Goal: Use online tool/utility: Utilize a website feature to perform a specific function

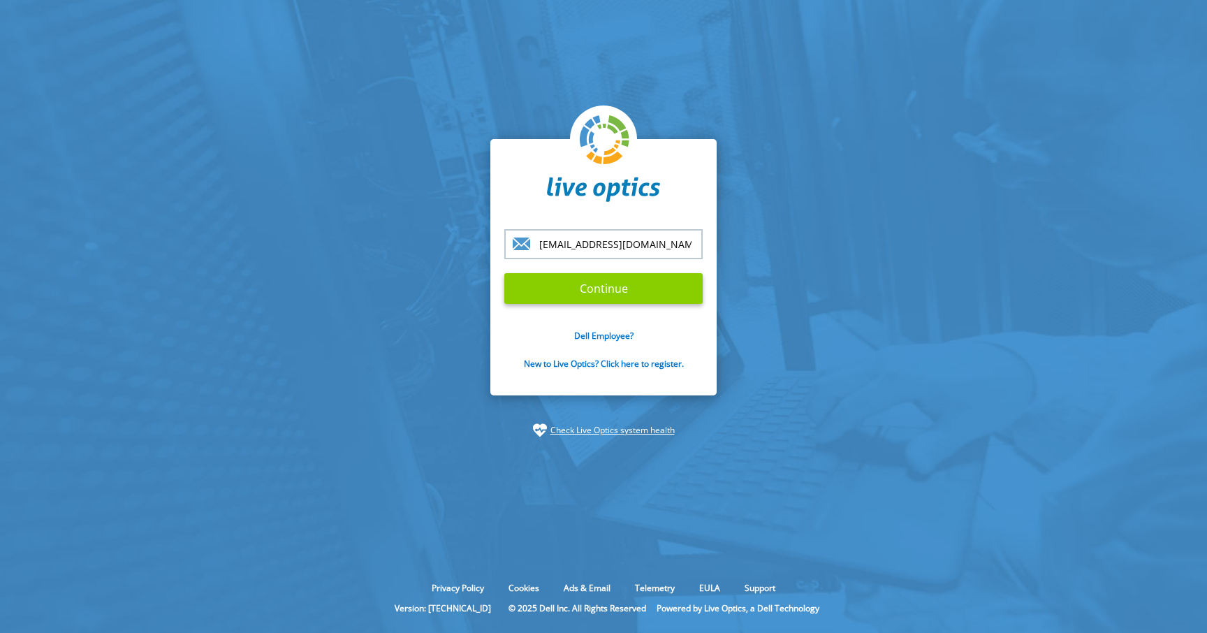
click at [606, 294] on input "Continue" at bounding box center [603, 288] width 198 height 31
click at [608, 291] on input "Continue" at bounding box center [603, 288] width 198 height 31
click at [814, 249] on section "jsahai@presidio.com Continue Dell Employee? New to Live Optics? Click here to r…" at bounding box center [603, 288] width 1207 height 576
click at [599, 292] on input "Continue" at bounding box center [603, 288] width 198 height 31
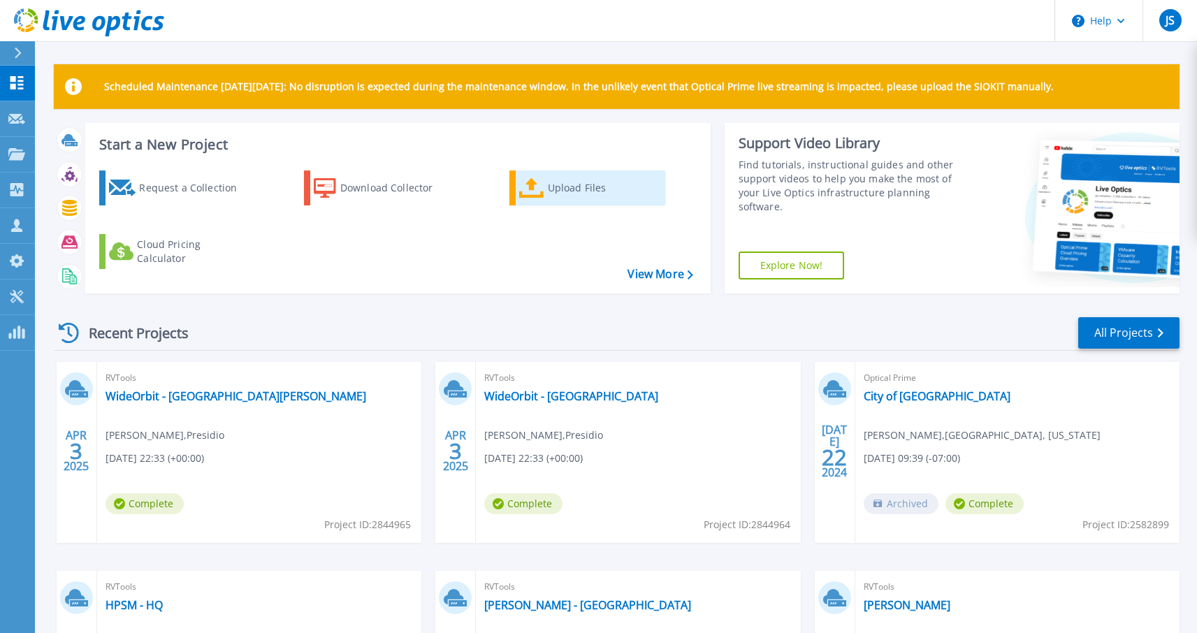
click at [587, 184] on div "Upload Files" at bounding box center [604, 188] width 112 height 28
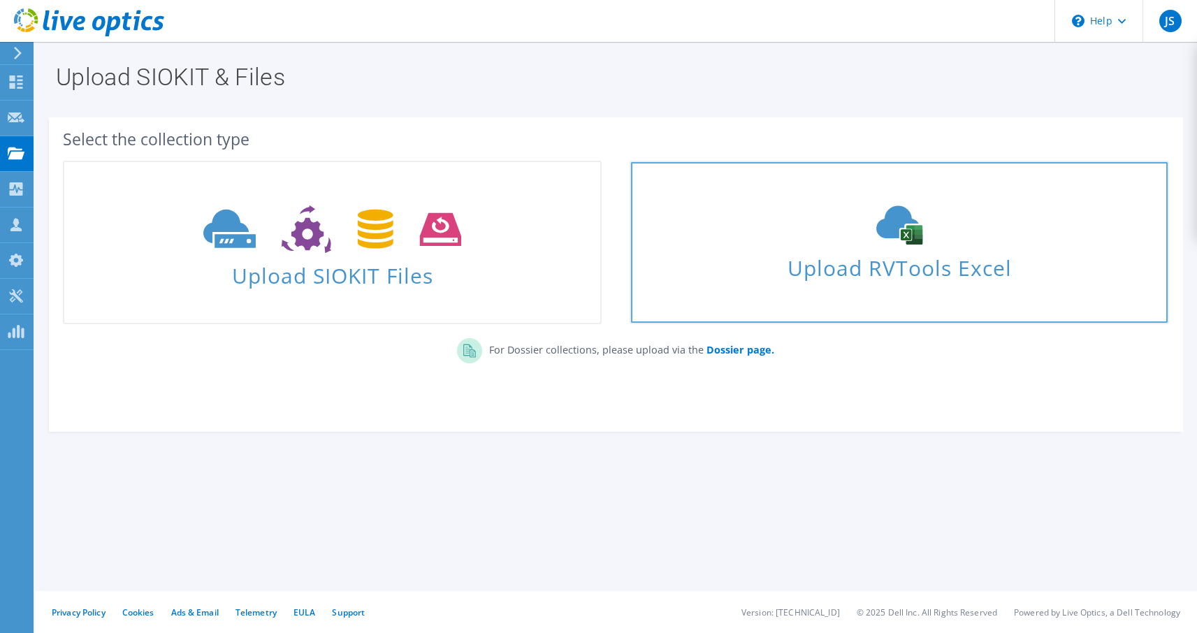
click at [994, 263] on span "Upload RVTools Excel" at bounding box center [899, 264] width 536 height 30
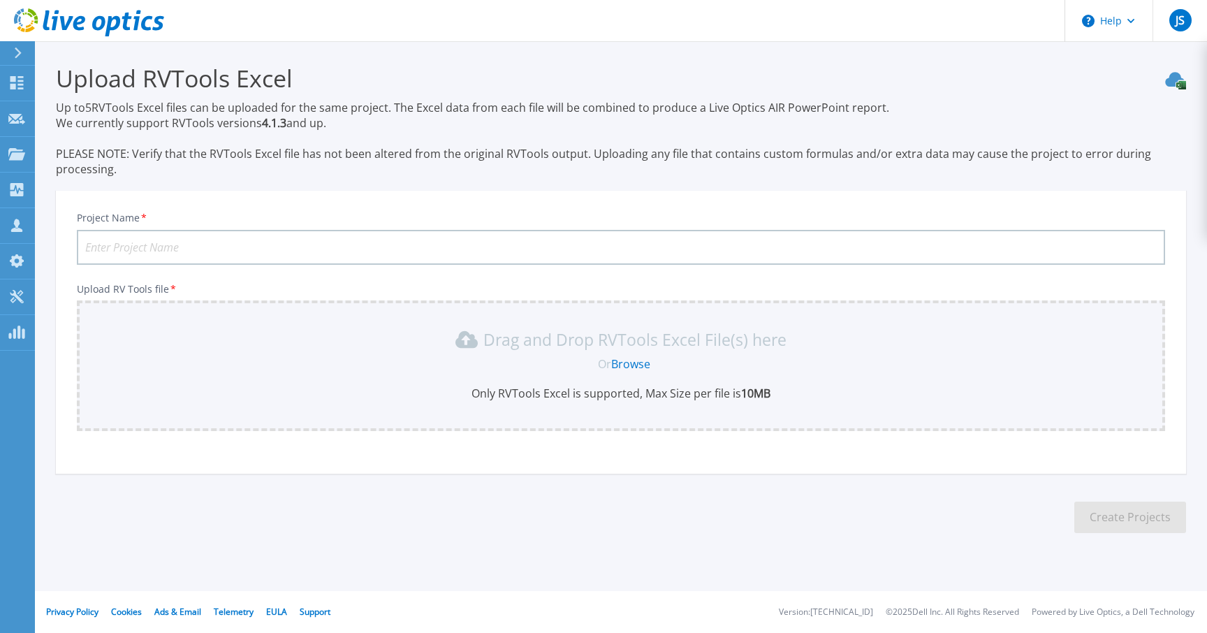
click at [321, 247] on input "Project Name *" at bounding box center [621, 247] width 1088 height 35
type input "RVtools - Test"
click at [642, 365] on link "Browse" at bounding box center [630, 363] width 39 height 15
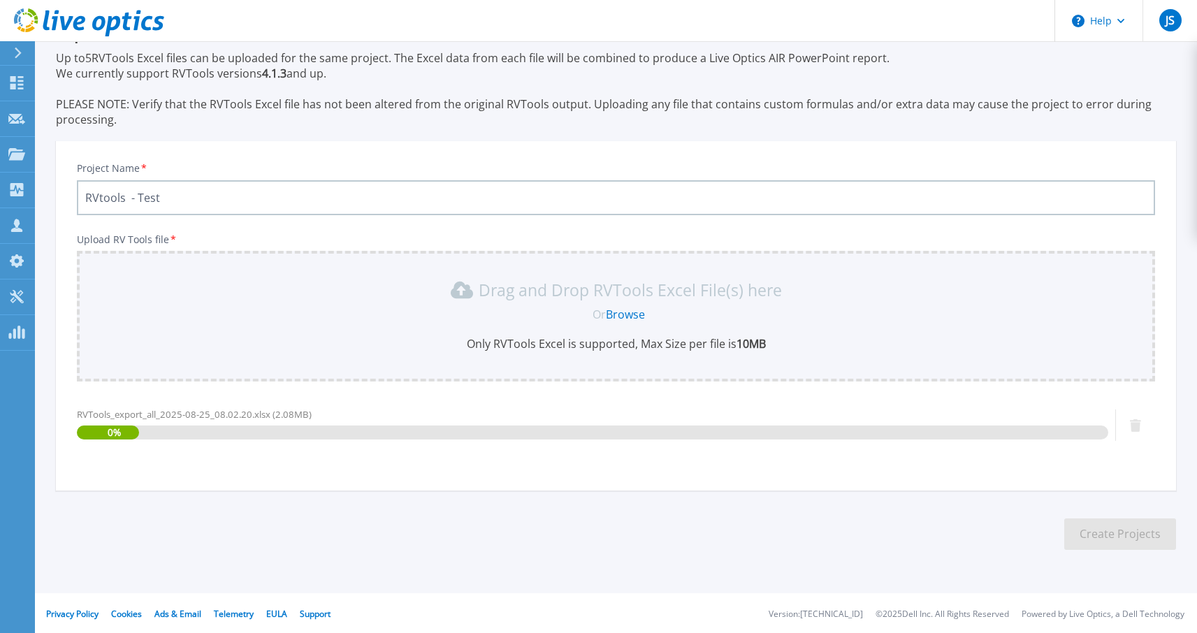
scroll to position [51, 0]
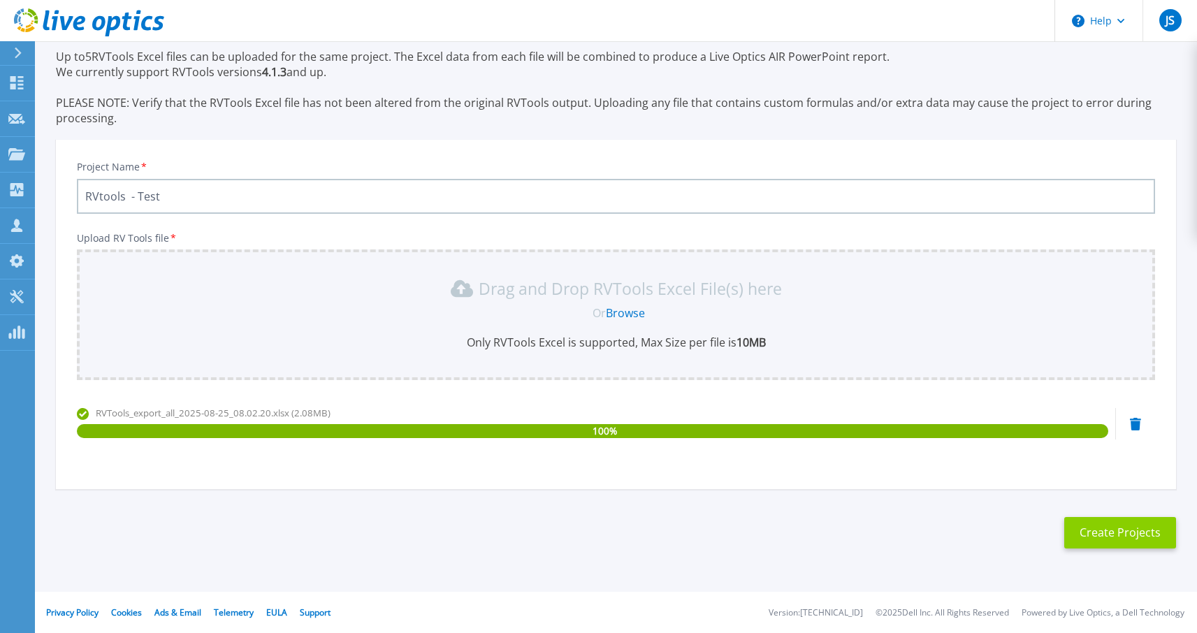
click at [1142, 527] on button "Create Projects" at bounding box center [1120, 532] width 112 height 31
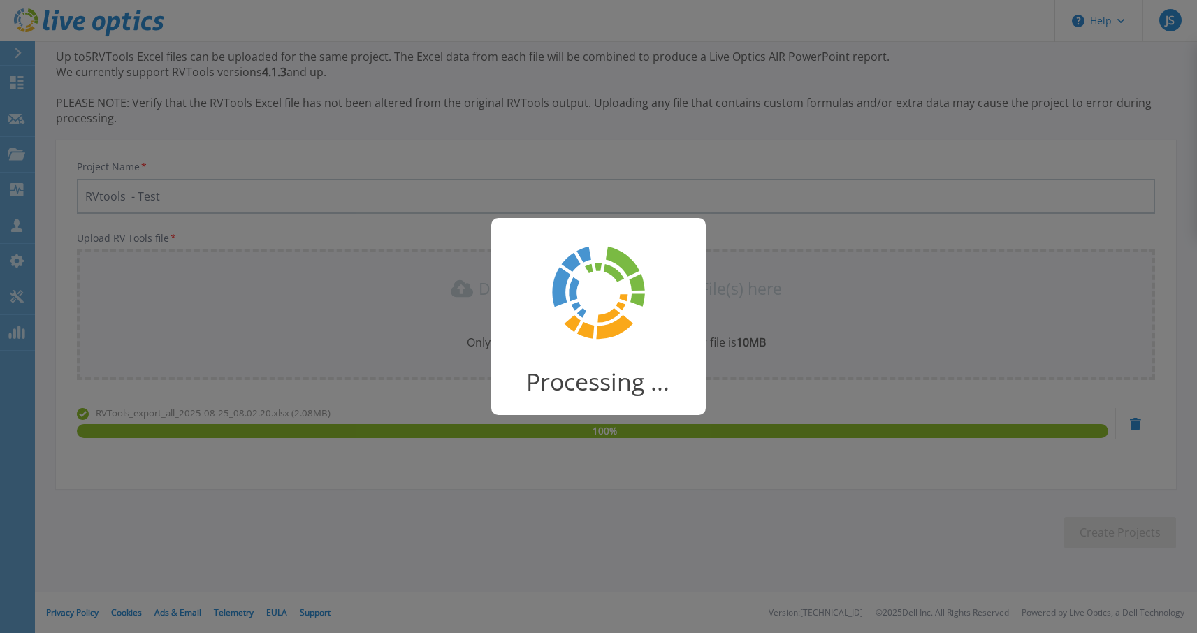
scroll to position [31, 0]
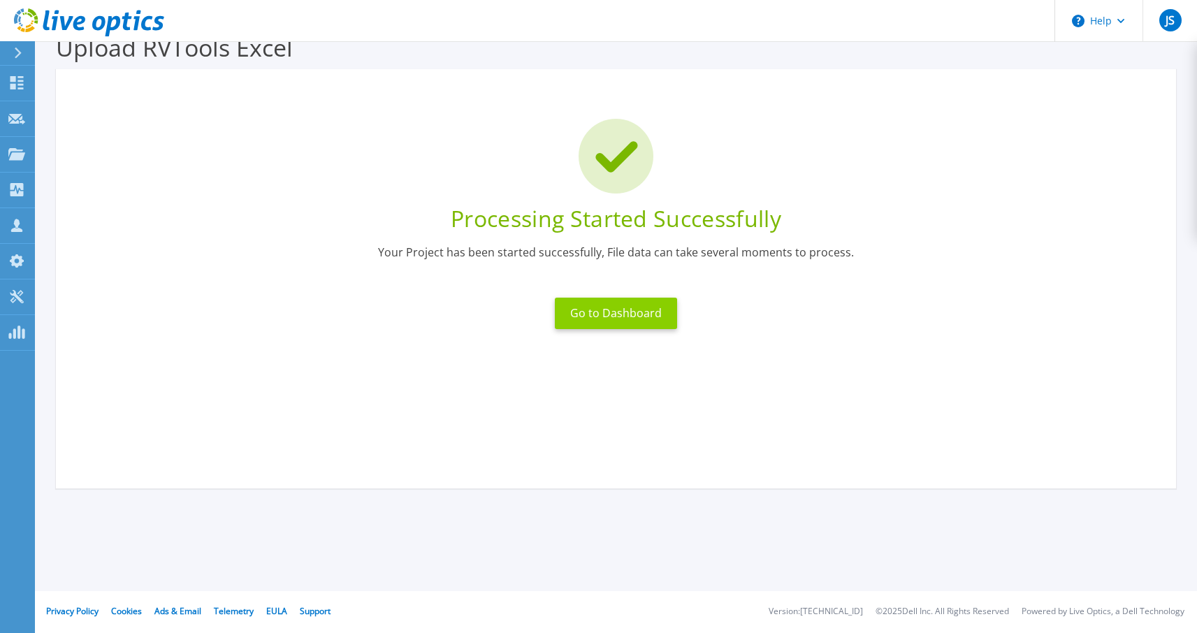
click at [620, 321] on button "Go to Dashboard" at bounding box center [616, 313] width 122 height 31
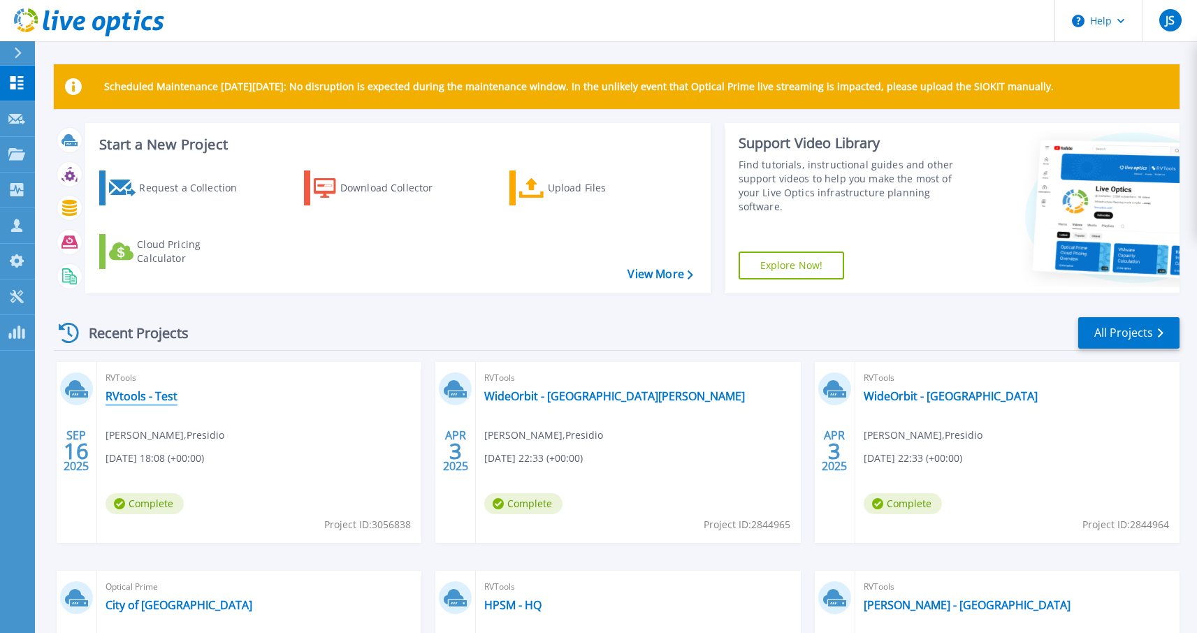
click at [115, 400] on link "RVtools - Test" at bounding box center [141, 396] width 72 height 14
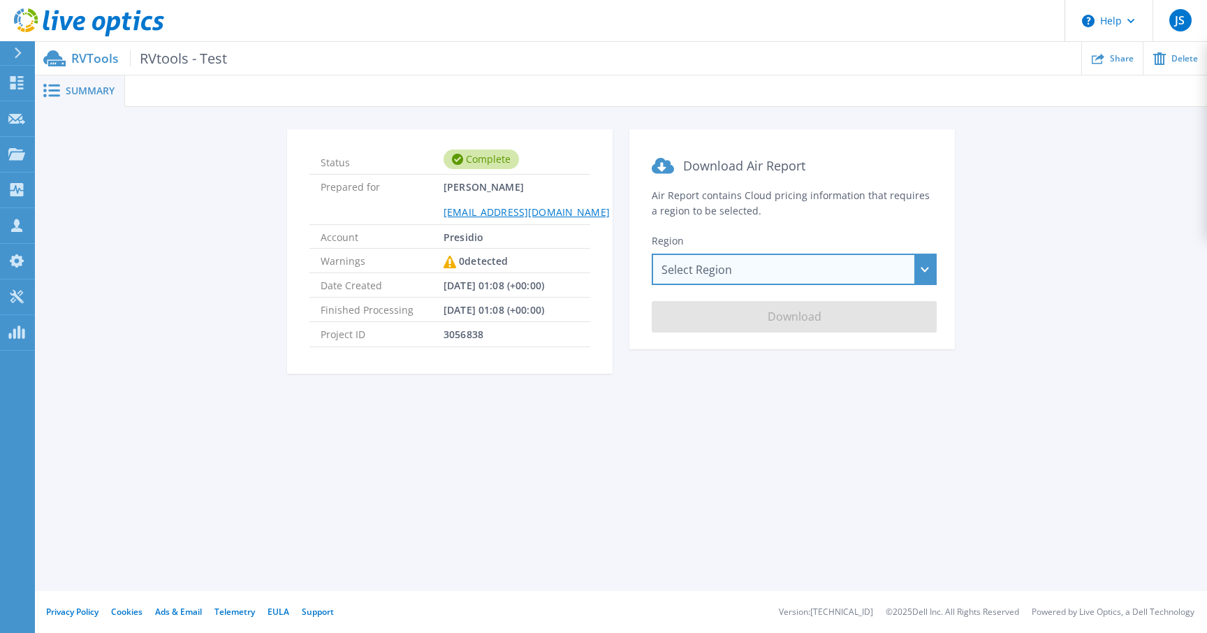
click at [925, 270] on div "Select Region Asia Pacific (Hong Kong) Asia Pacific (Mumbai) Asia Pacific (Seou…" at bounding box center [794, 269] width 285 height 31
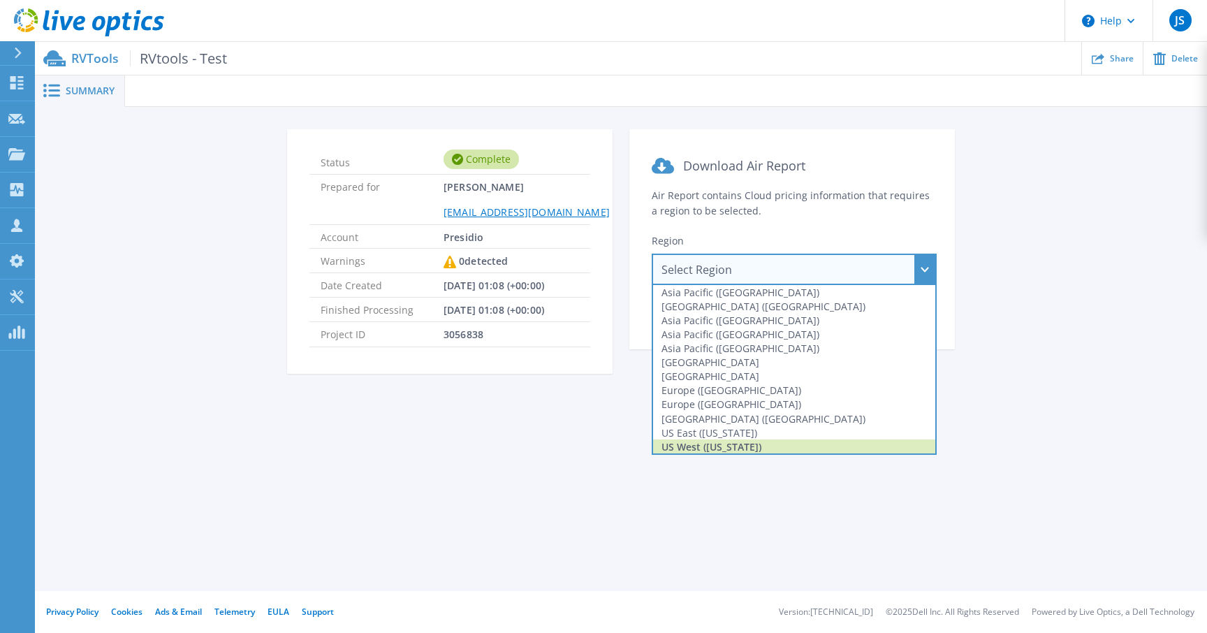
click at [878, 444] on div "US West (California)" at bounding box center [794, 446] width 282 height 14
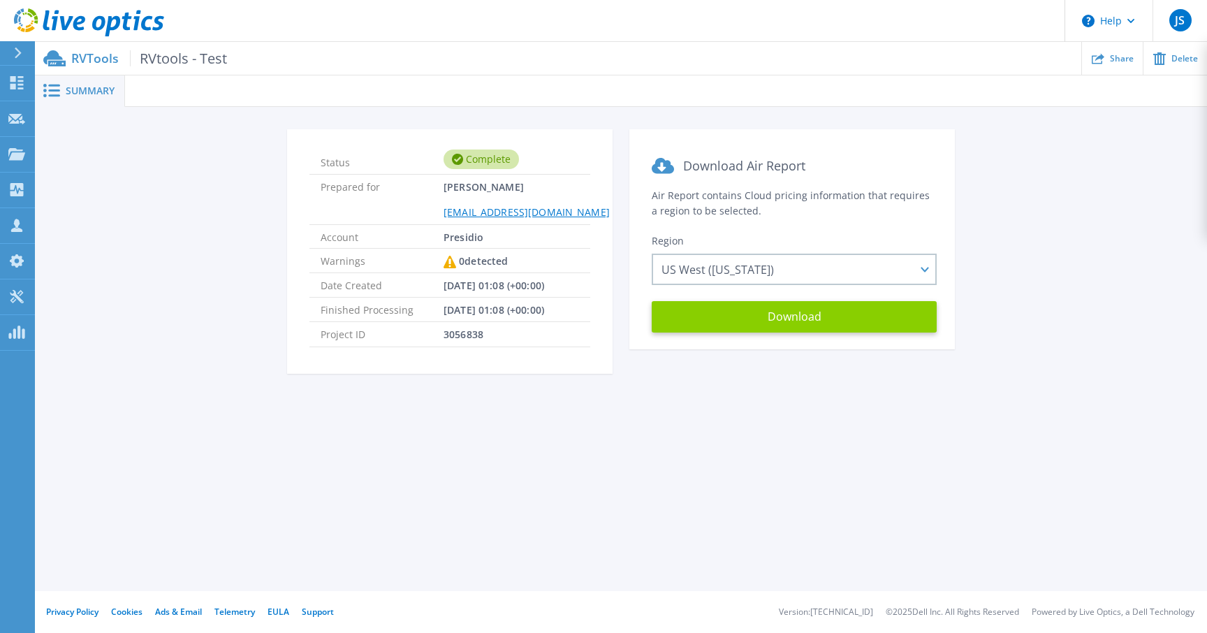
click at [803, 322] on button "Download" at bounding box center [794, 316] width 285 height 31
click at [102, 93] on span "Summary" at bounding box center [90, 91] width 49 height 10
click at [102, 57] on p "RVTools RVtools - Test" at bounding box center [149, 58] width 156 height 16
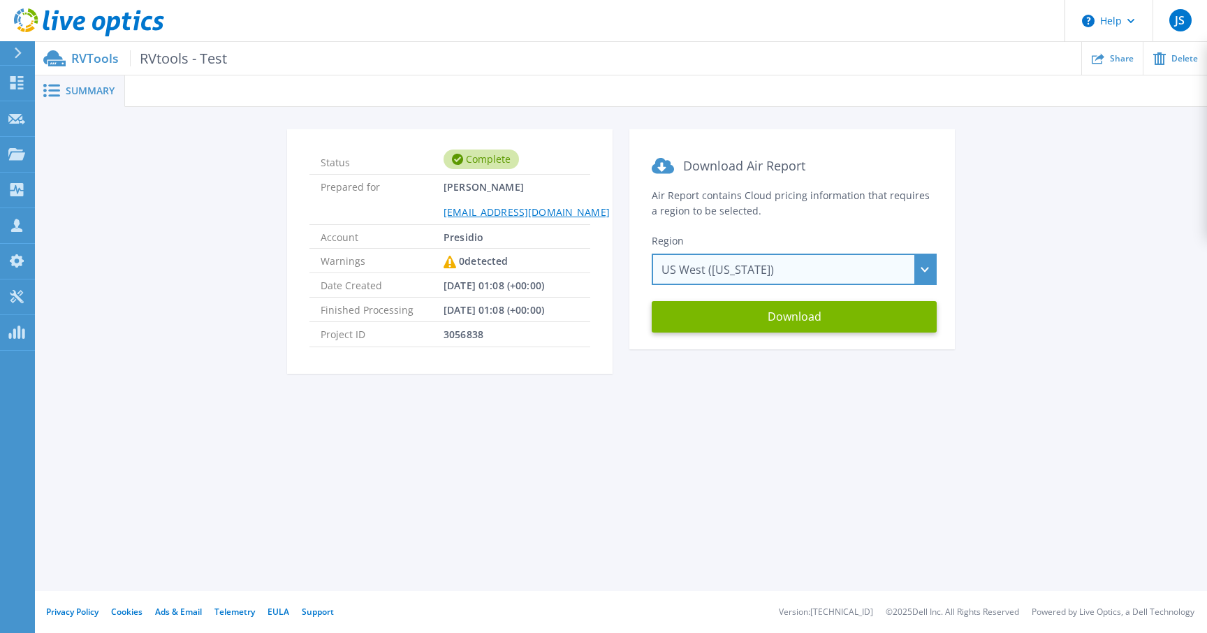
click at [925, 257] on div "US West (California) Asia Pacific (Hong Kong) Asia Pacific (Mumbai) Asia Pacifi…" at bounding box center [794, 269] width 285 height 31
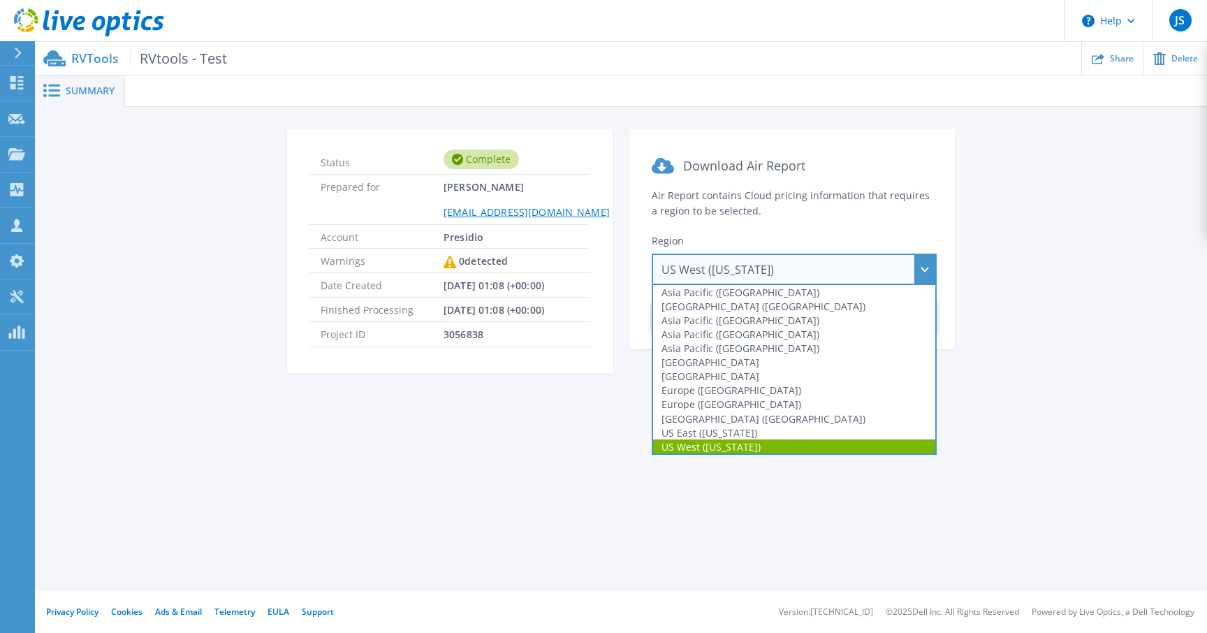
click at [1011, 408] on div "Status Complete Prepared for Jitpal Sahai jsahai@presidio.com Account Presidio …" at bounding box center [621, 259] width 1172 height 305
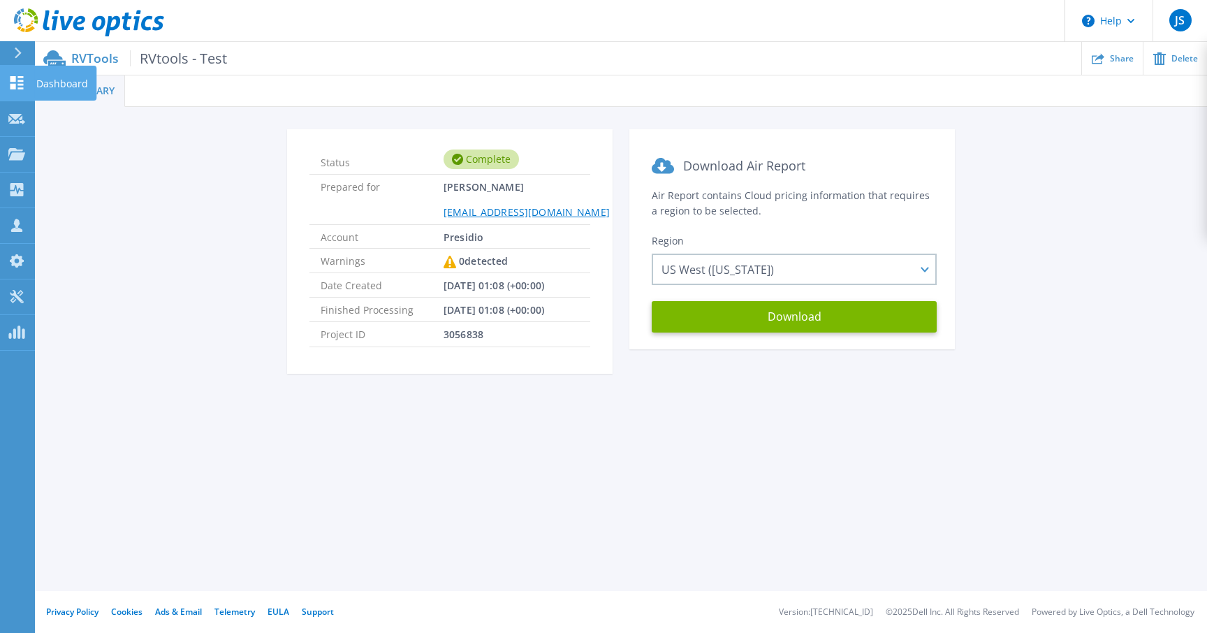
click at [78, 80] on p "Dashboard" at bounding box center [62, 84] width 52 height 36
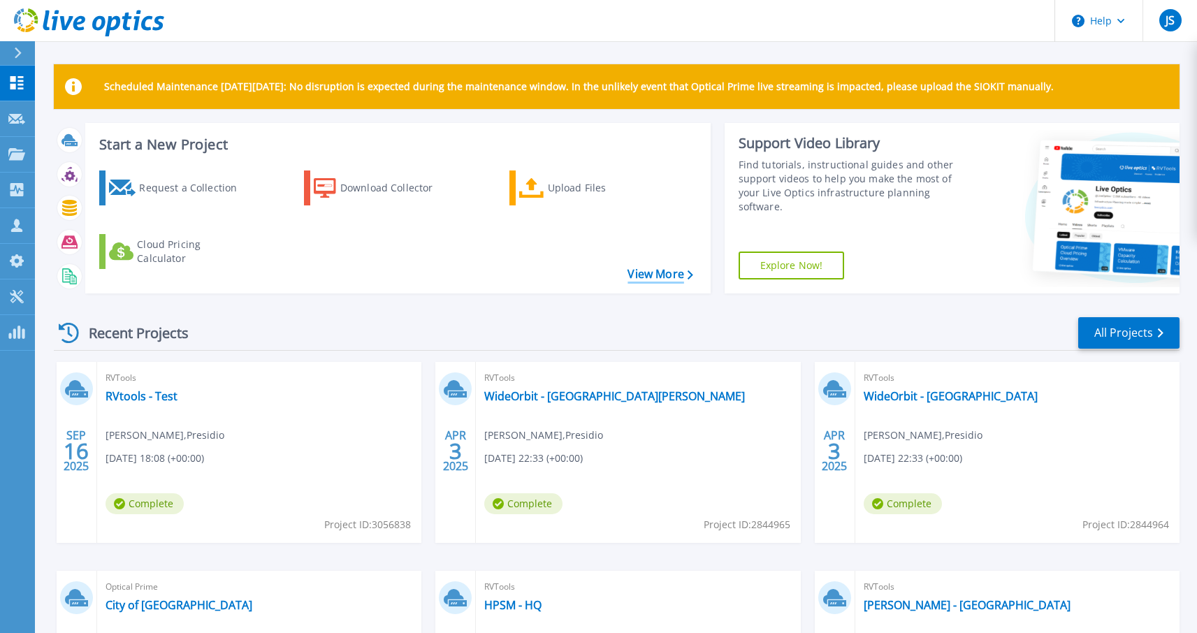
click at [664, 272] on link "View More" at bounding box center [659, 274] width 65 height 13
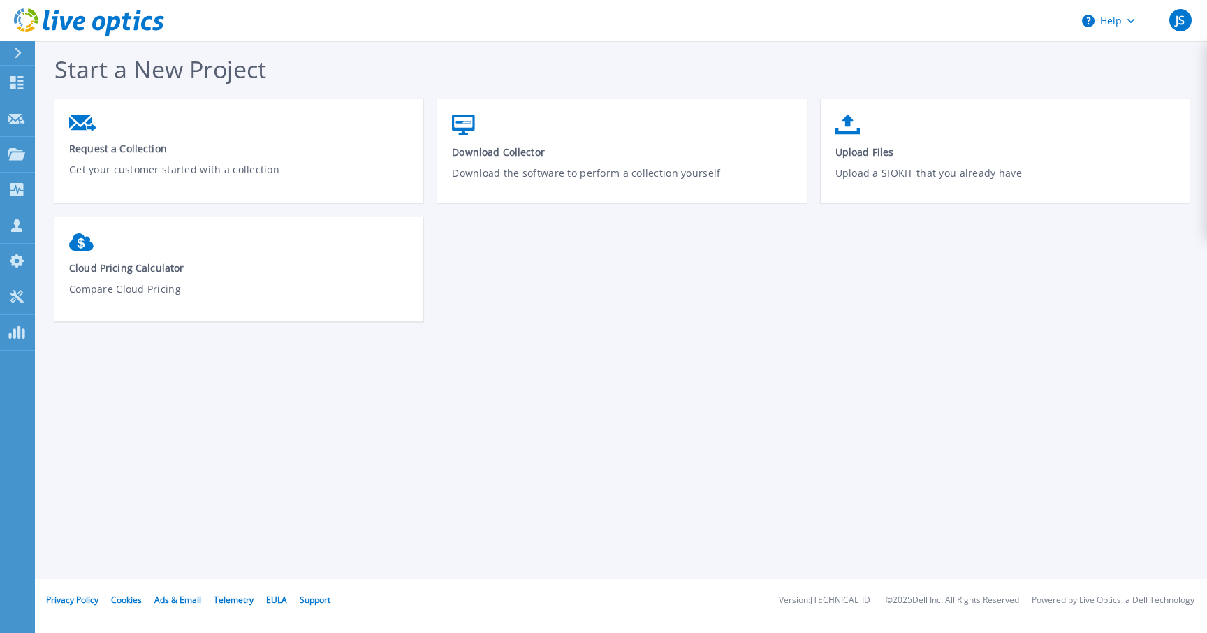
click at [664, 272] on div "Request a Collection Get your customer started with a collection Download Colle…" at bounding box center [628, 216] width 1149 height 237
click at [68, 78] on p "Dashboard" at bounding box center [62, 84] width 52 height 36
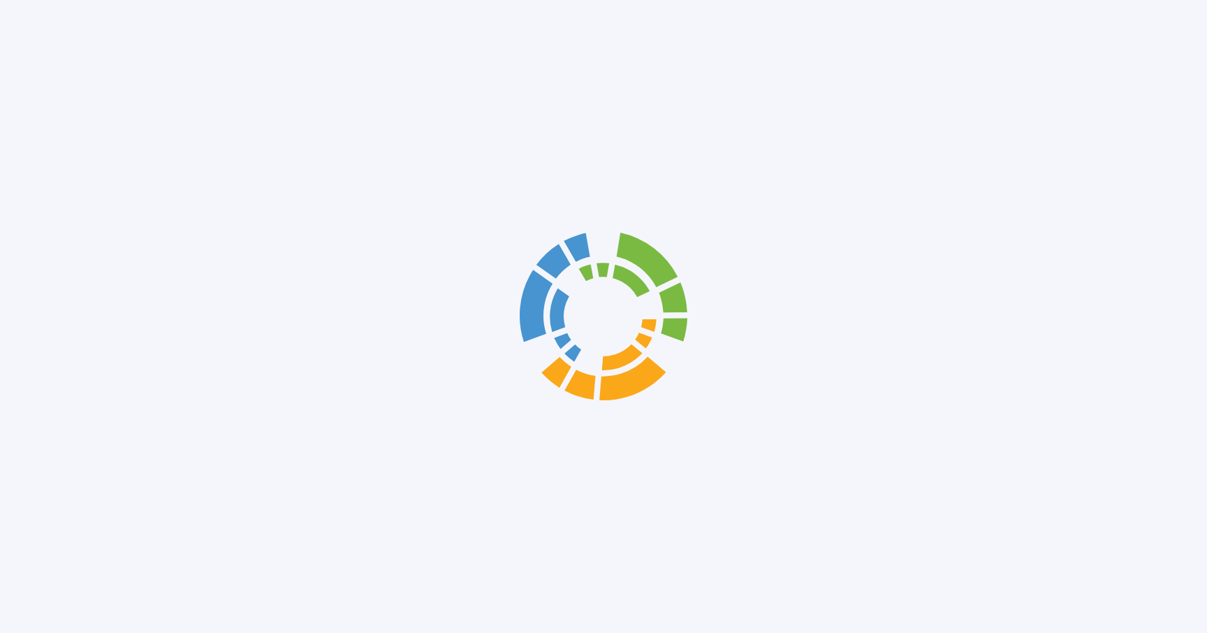
click at [66, 84] on div at bounding box center [603, 316] width 1207 height 633
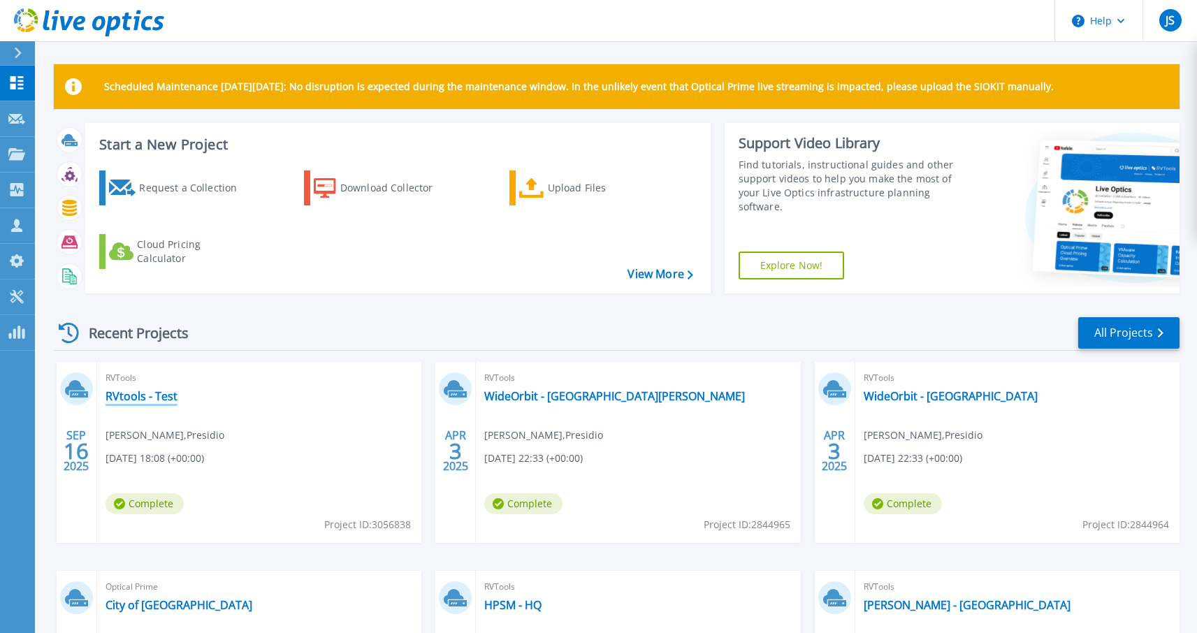
click at [140, 398] on link "RVtools - Test" at bounding box center [141, 396] width 72 height 14
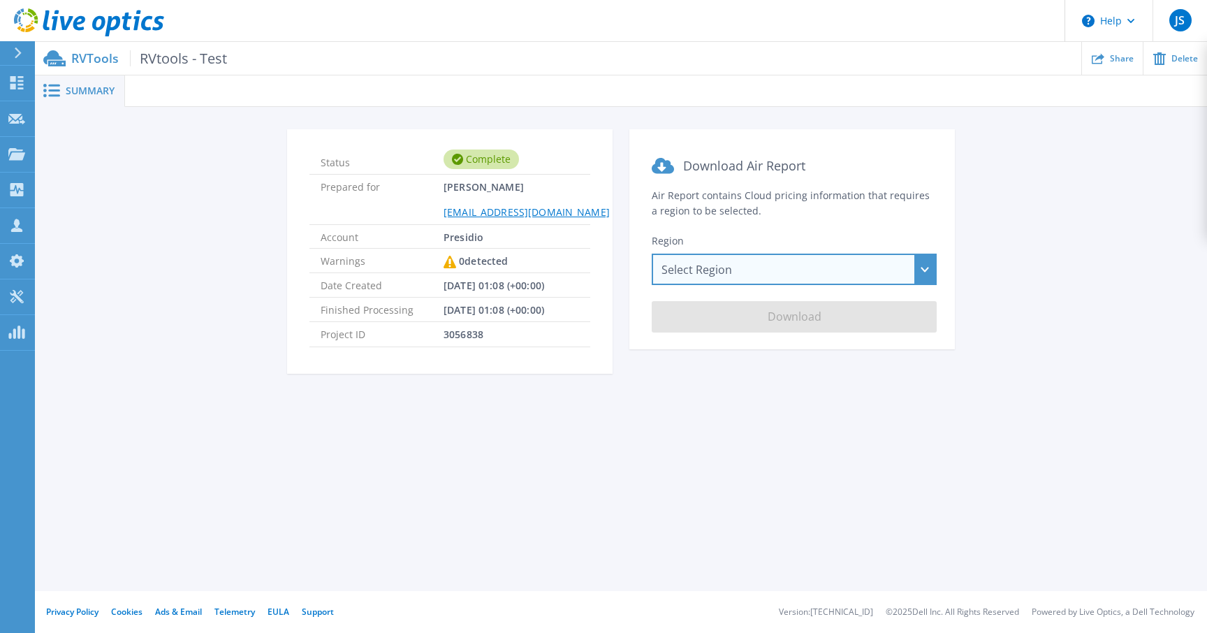
click at [925, 270] on div "Select Region [GEOGRAPHIC_DATA] ([GEOGRAPHIC_DATA]) [GEOGRAPHIC_DATA] ([GEOGRAP…" at bounding box center [794, 269] width 285 height 31
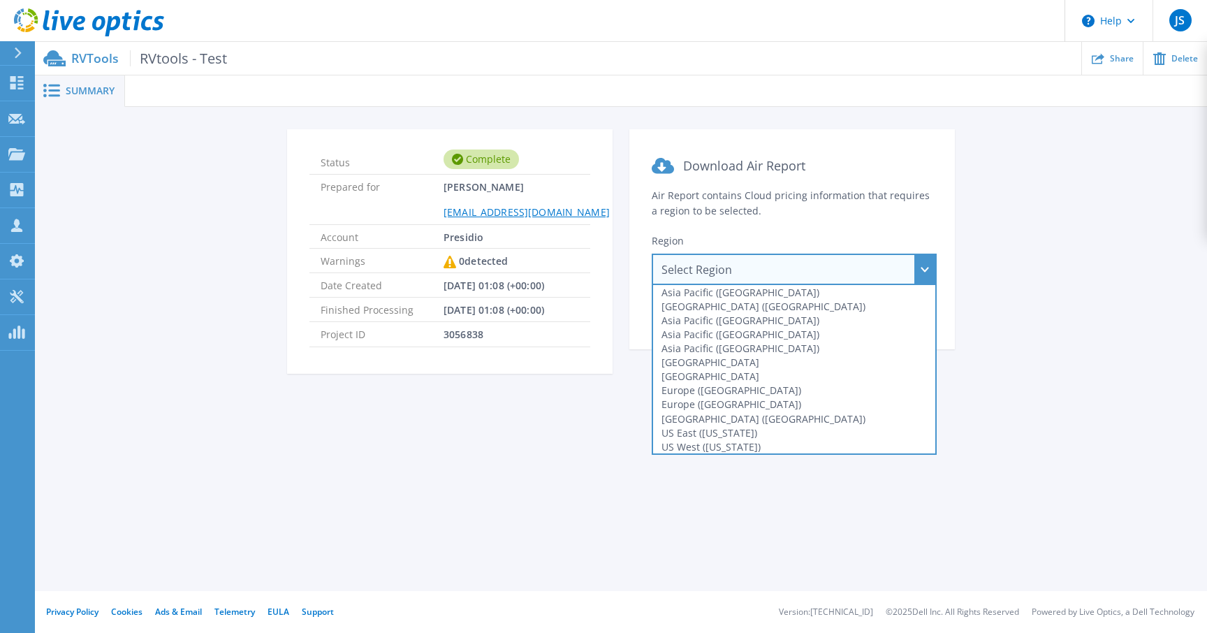
click at [1046, 414] on div "Summary Status Complete Prepared for [PERSON_NAME] [EMAIL_ADDRESS][DOMAIN_NAME]…" at bounding box center [621, 295] width 1172 height 591
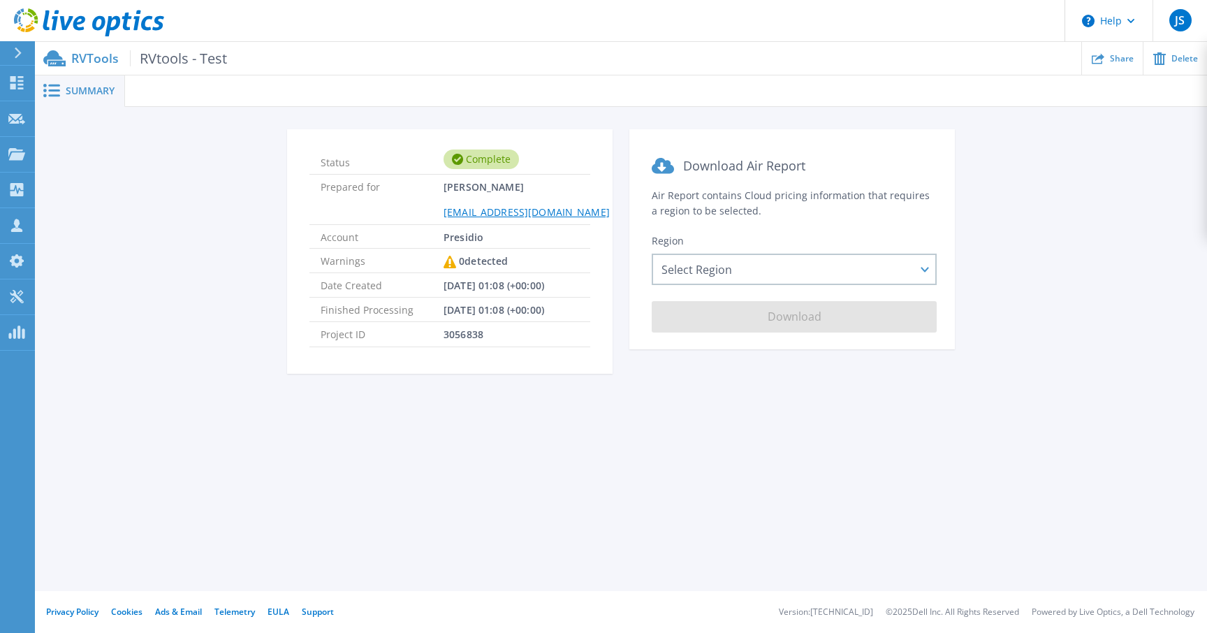
click at [946, 532] on div "Summary Status Complete Prepared for [PERSON_NAME] [EMAIL_ADDRESS][DOMAIN_NAME]…" at bounding box center [621, 295] width 1172 height 591
